Goal: Answer question/provide support

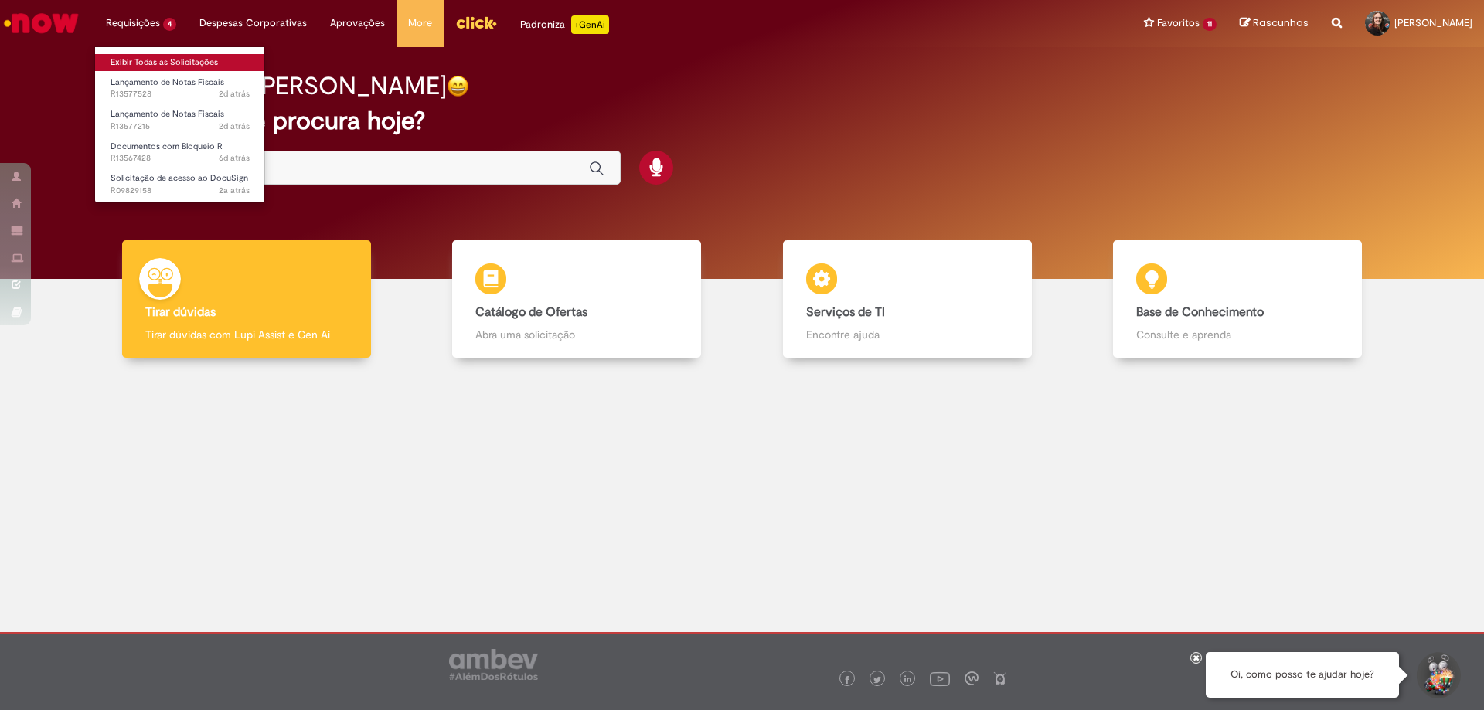
click at [146, 62] on link "Exibir Todas as Solicitações" at bounding box center [180, 62] width 170 height 17
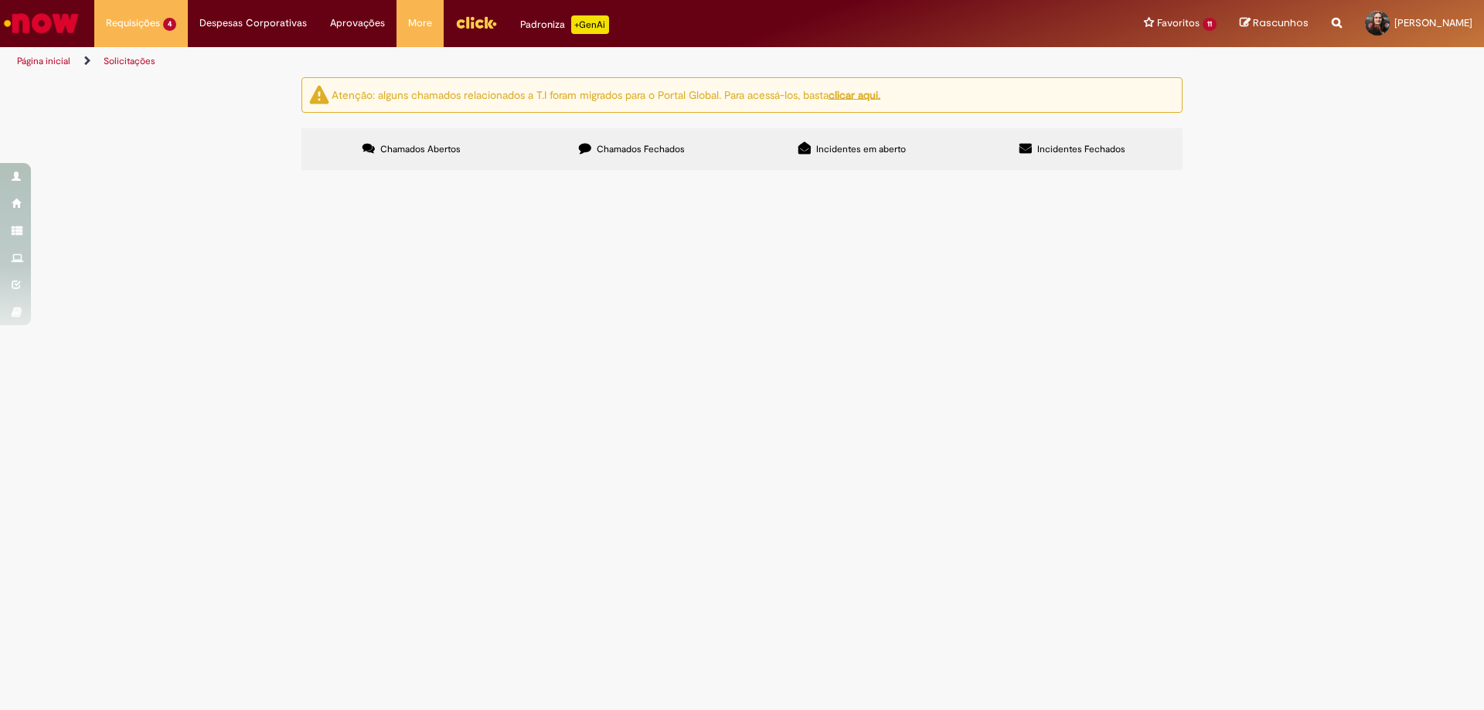
click at [0, 0] on span "Liberar BLOQUEIO R, pedido x orçamento ok" at bounding box center [0, 0] width 0 height 0
click at [0, 0] on td "Liberar BLOQUEIO R, pedido x orçamento ok" at bounding box center [0, 0] width 0 height 0
click at [0, 0] on td "Documentos com Bloqueio R" at bounding box center [0, 0] width 0 height 0
click at [0, 0] on span "Liberar BLOQUEIO R, pedido x orçamento ok" at bounding box center [0, 0] width 0 height 0
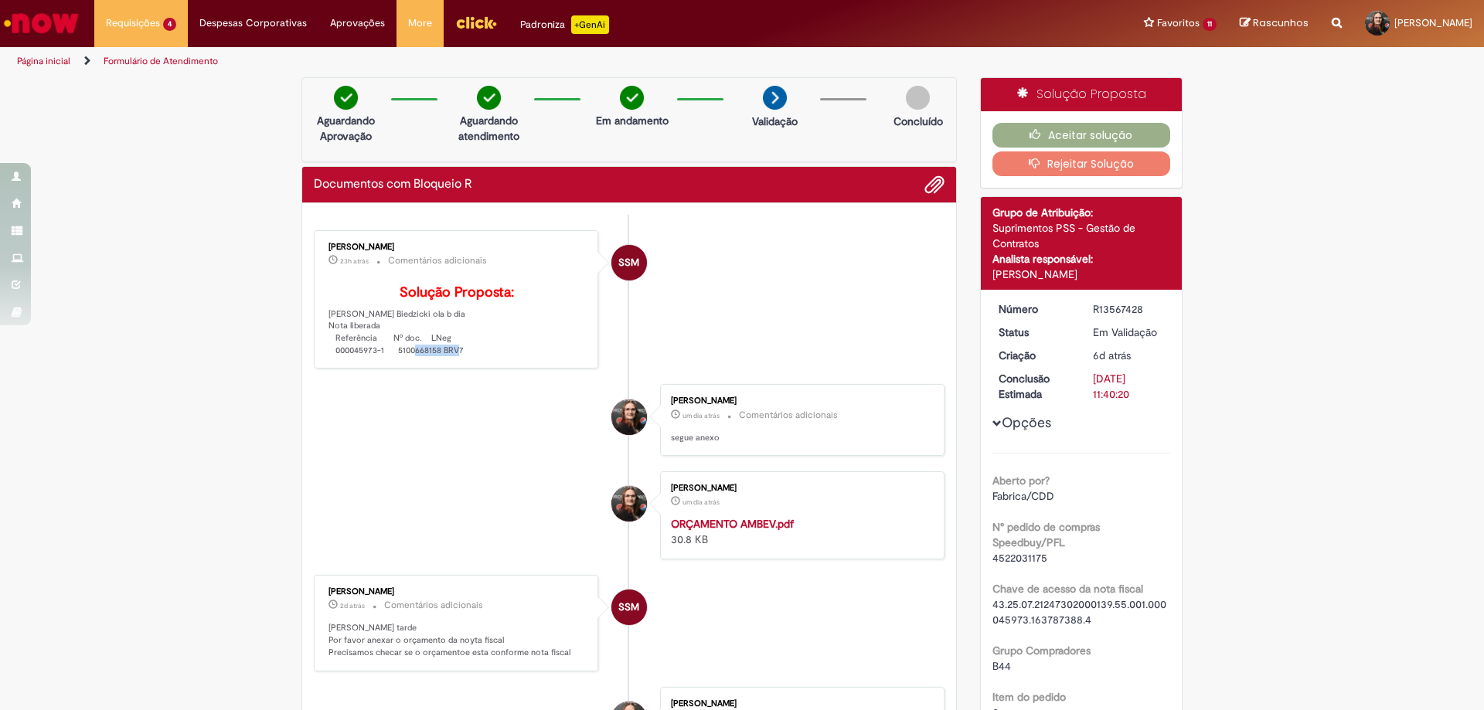
copy p "5100668158"
drag, startPoint x: 393, startPoint y: 376, endPoint x: 436, endPoint y: 376, distance: 43.3
click at [436, 357] on p "Solução Proposta: [PERSON_NAME] Biedzicki ola b dia Nota liberada Referência Nº…" at bounding box center [456, 321] width 257 height 72
click at [1089, 137] on button "Aceitar solução" at bounding box center [1081, 135] width 178 height 25
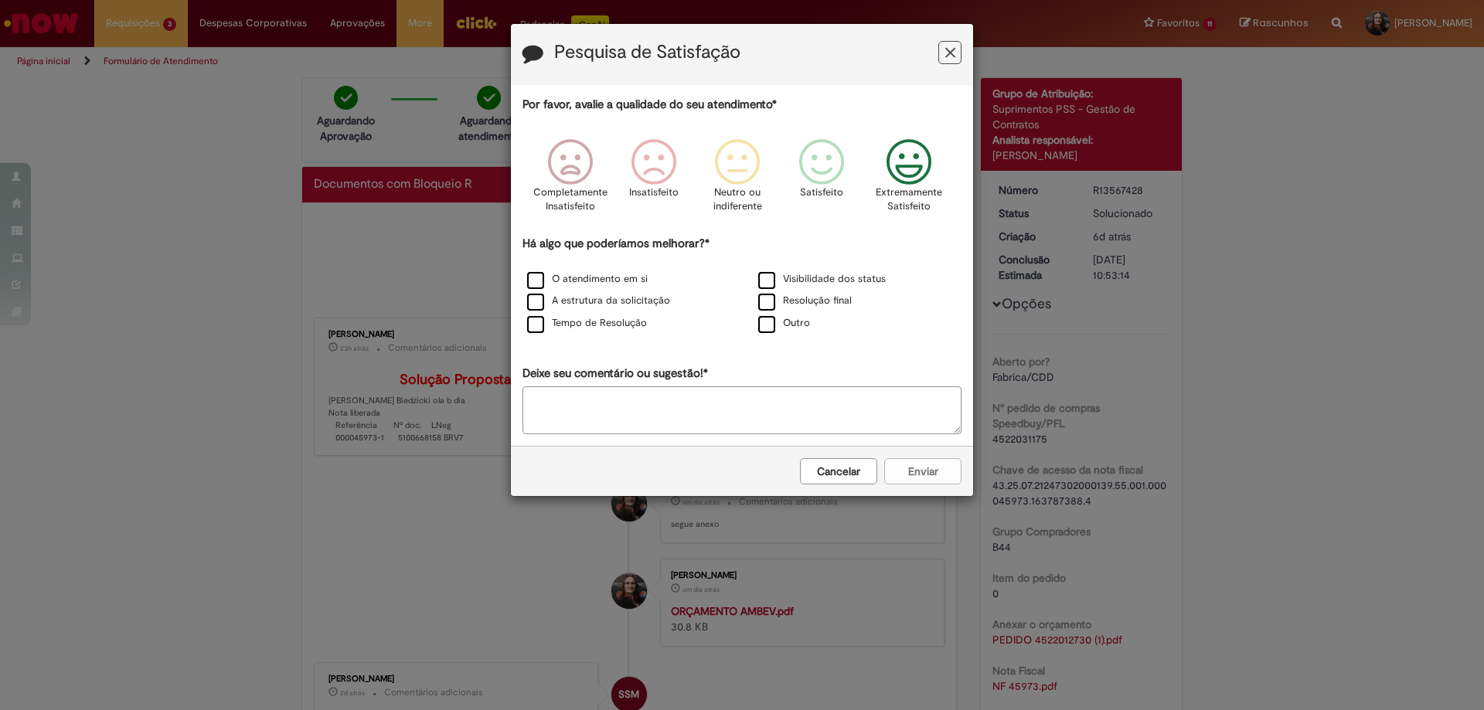
click at [895, 165] on icon "Feedback" at bounding box center [909, 162] width 58 height 46
click at [790, 304] on label "Resolução final" at bounding box center [804, 301] width 93 height 15
click at [935, 459] on button "Enviar" at bounding box center [922, 471] width 77 height 26
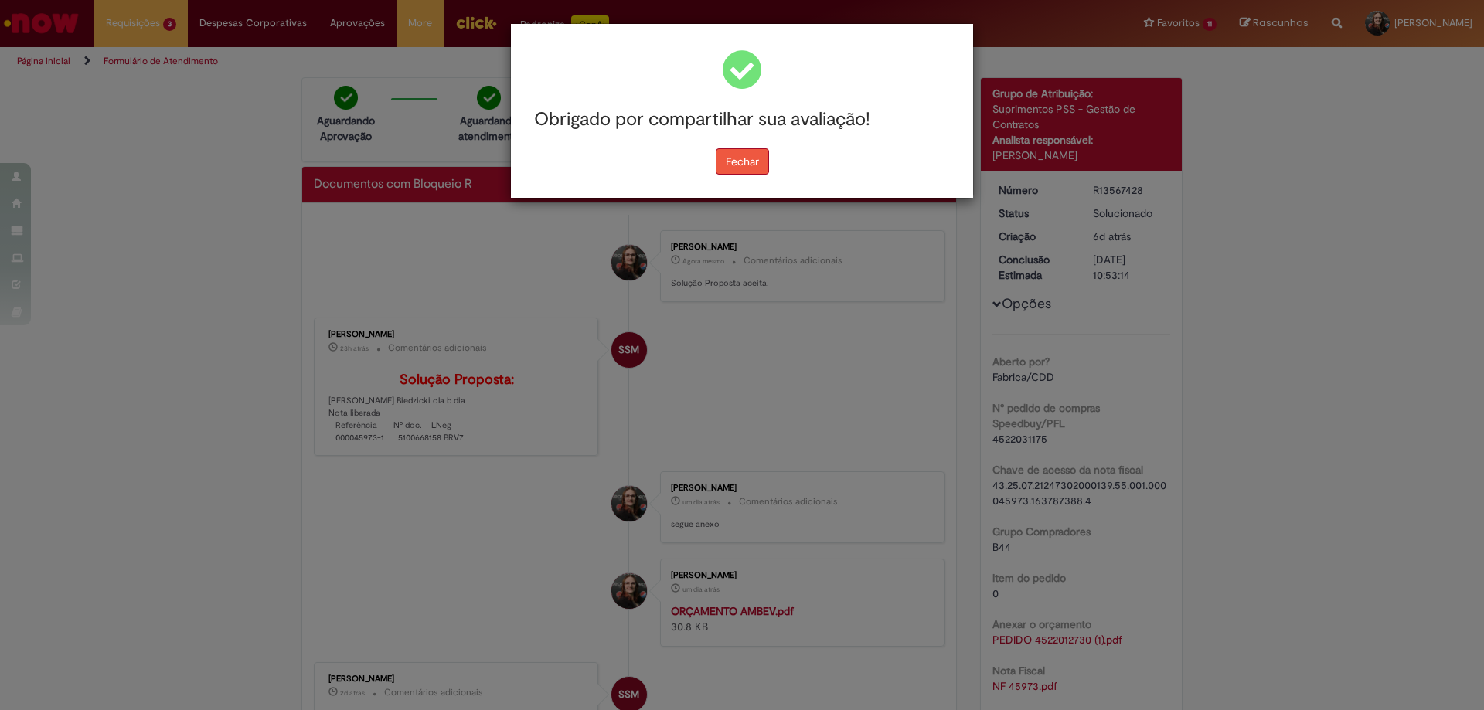
click at [760, 164] on button "Fechar" at bounding box center [742, 161] width 53 height 26
